Goal: Use online tool/utility: Utilize a website feature to perform a specific function

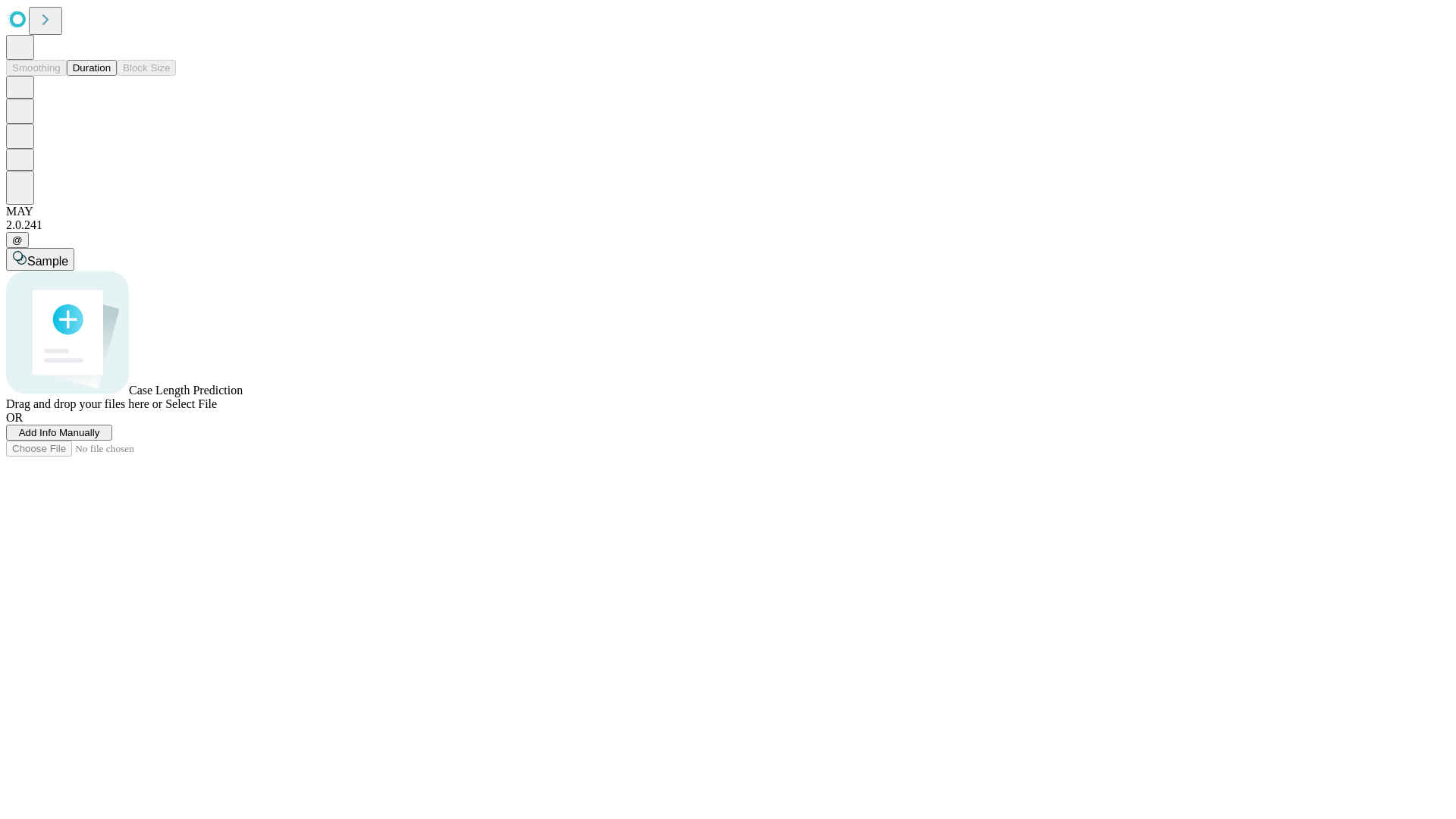
click at [111, 76] on button "Duration" at bounding box center [92, 67] width 50 height 16
click at [100, 438] on span "Add Info Manually" at bounding box center [60, 433] width 81 height 11
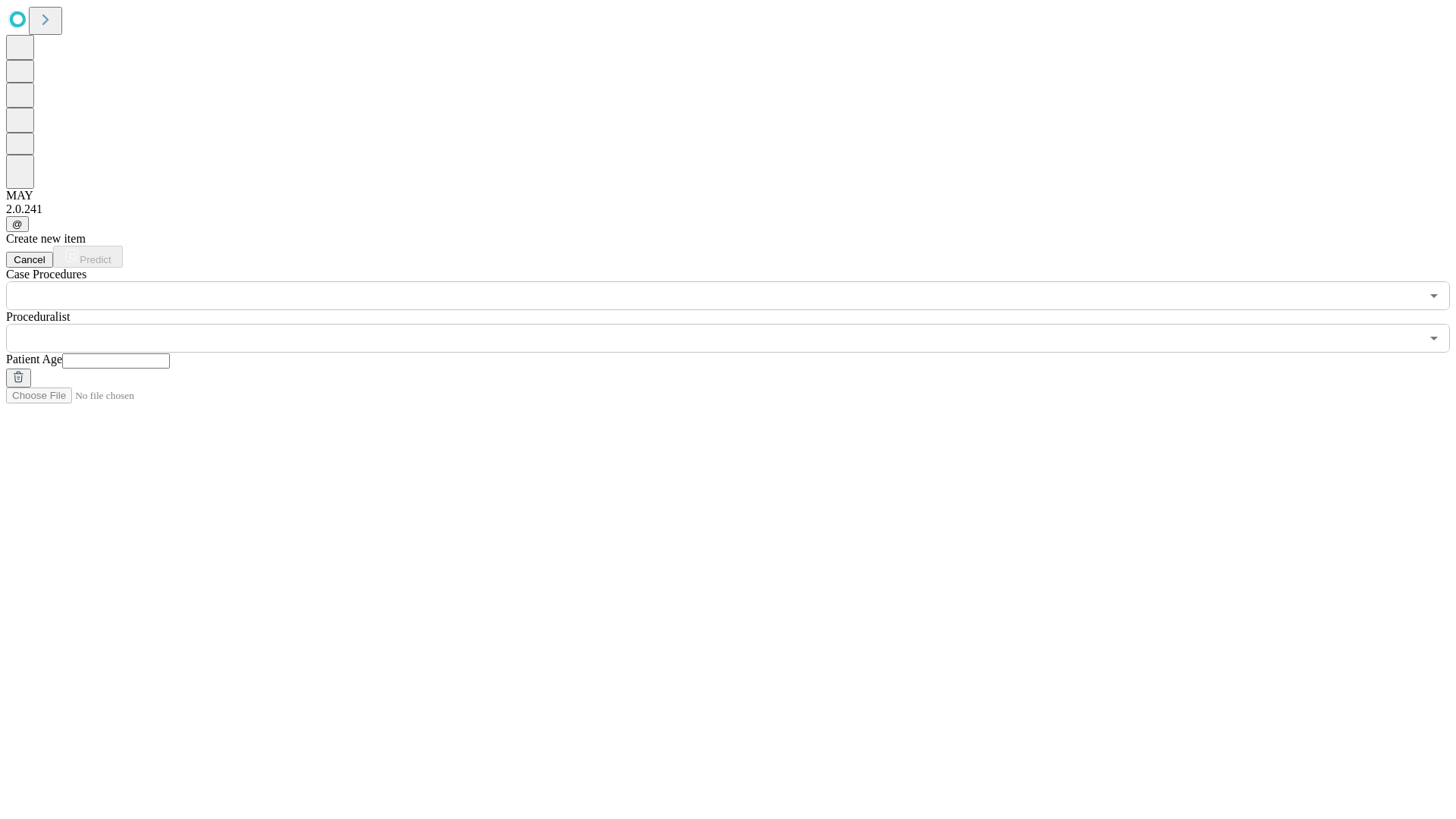
click at [170, 353] on input "text" at bounding box center [116, 361] width 108 height 15
type input "**"
click at [739, 324] on input "text" at bounding box center [712, 338] width 1414 height 29
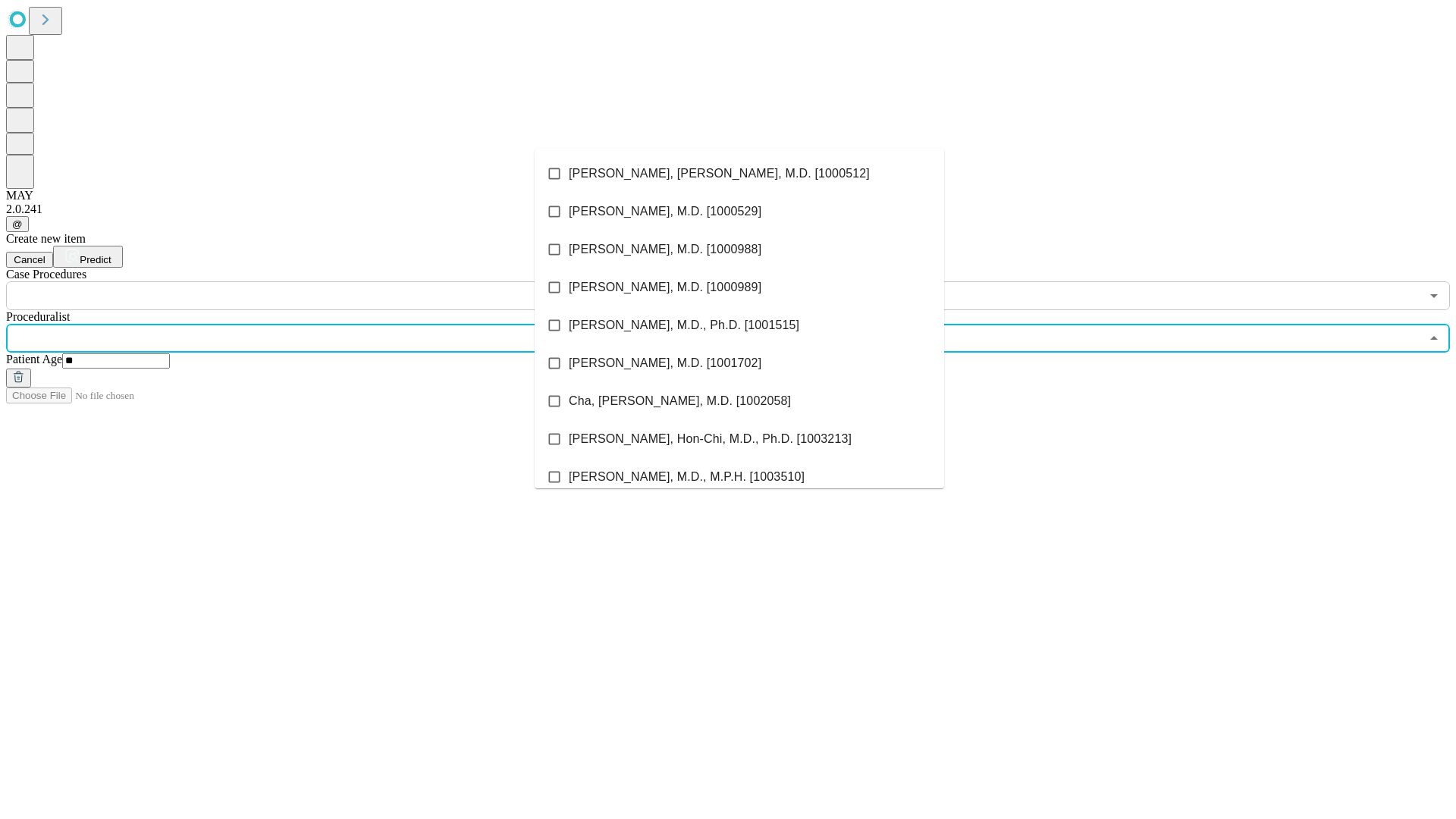
click at [740, 174] on li "[PERSON_NAME], [PERSON_NAME], M.D. [1000512]" at bounding box center [739, 174] width 409 height 38
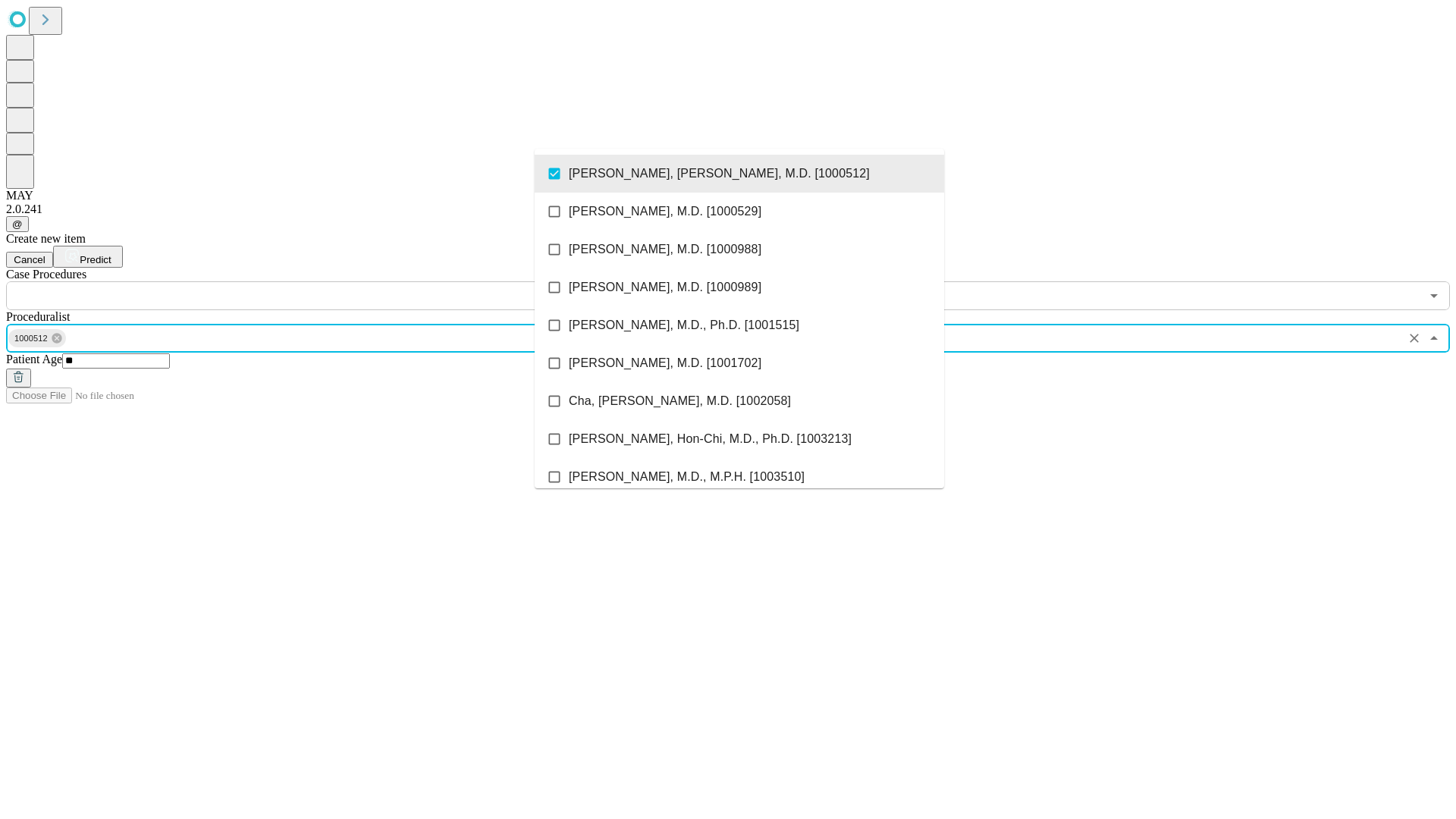
click at [318, 282] on input "text" at bounding box center [712, 296] width 1414 height 29
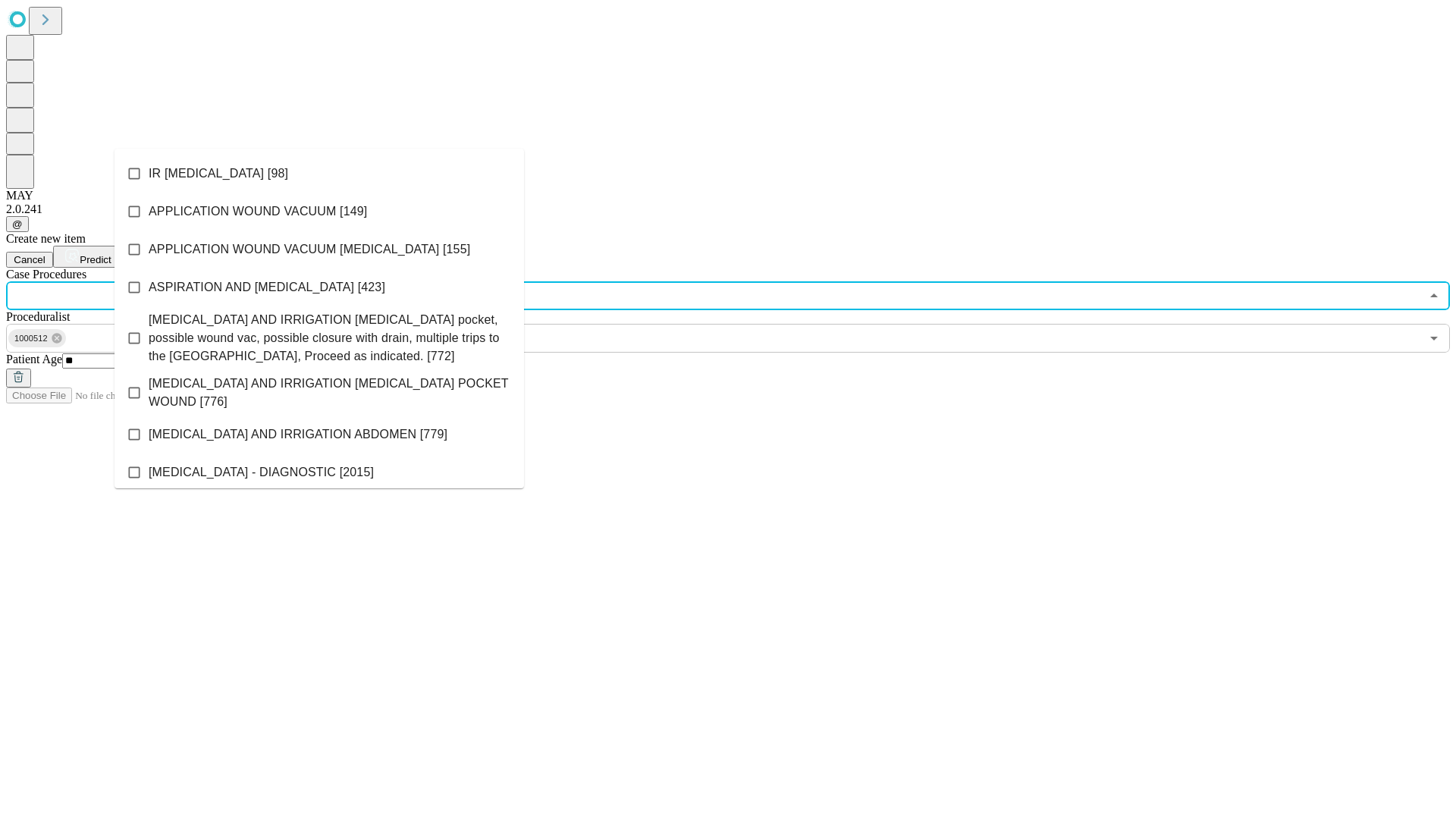
click at [319, 174] on li "IR [MEDICAL_DATA] [98]" at bounding box center [318, 174] width 409 height 38
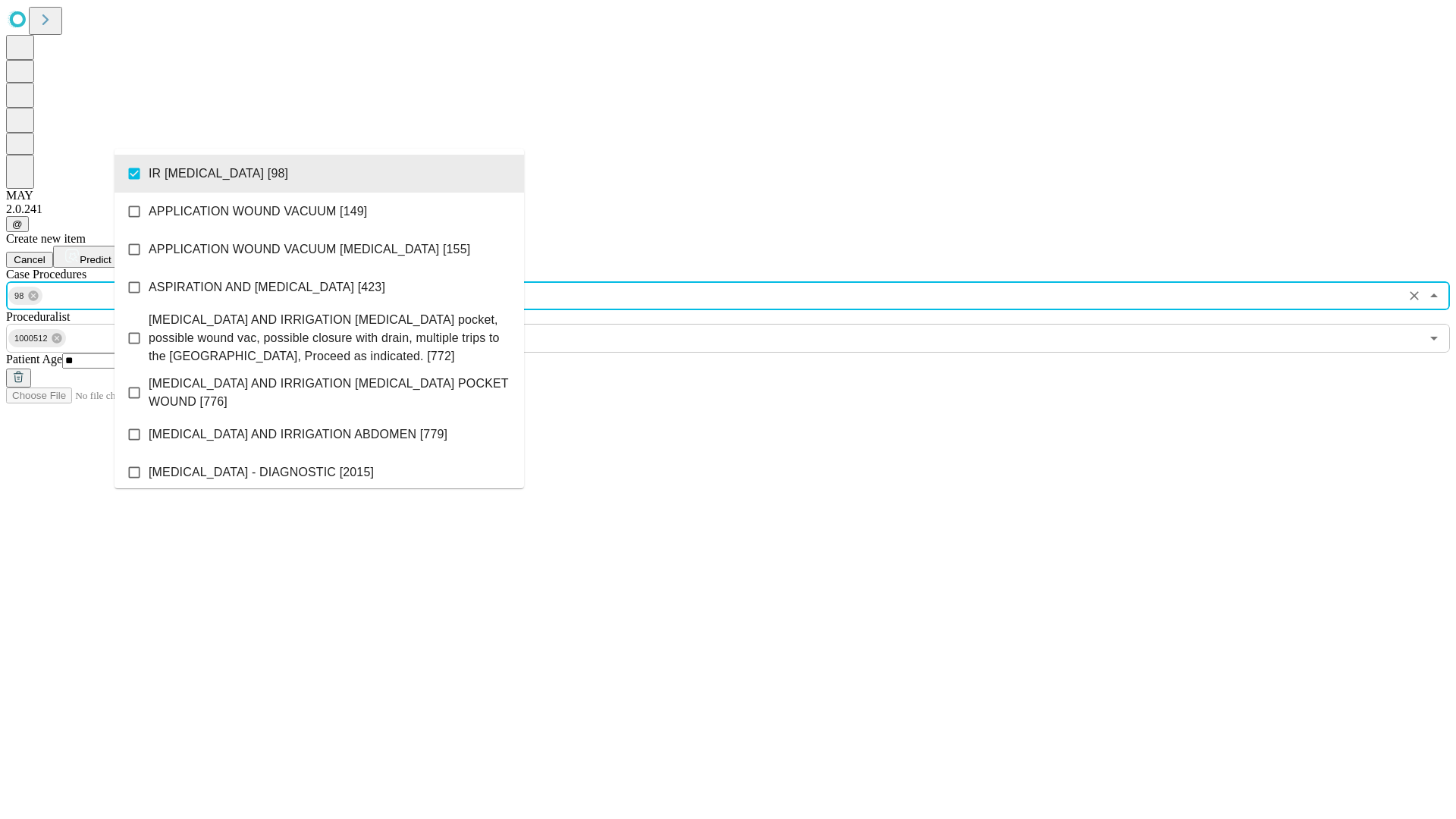
click at [111, 254] on span "Predict" at bounding box center [94, 260] width 31 height 11
